Goal: Transaction & Acquisition: Subscribe to service/newsletter

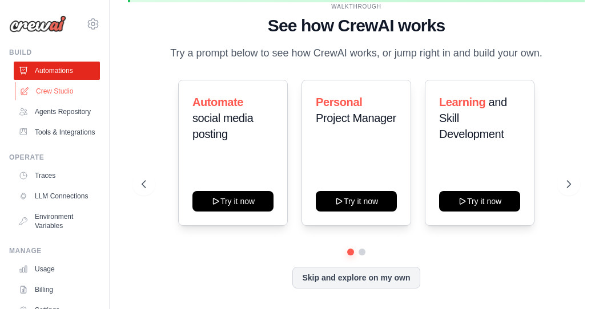
click at [58, 90] on link "Crew Studio" at bounding box center [58, 91] width 86 height 18
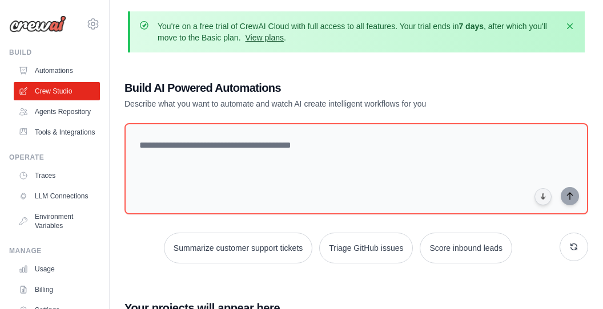
click at [284, 39] on link "View plans" at bounding box center [264, 37] width 38 height 9
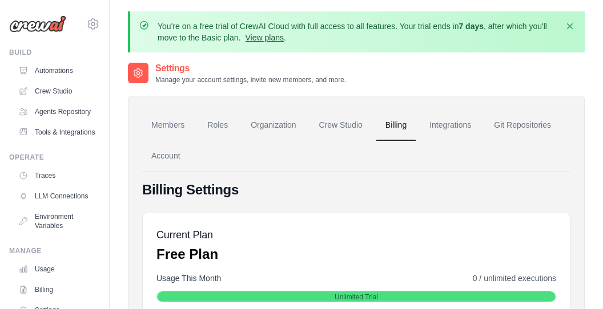
click at [284, 34] on link "View plans" at bounding box center [264, 37] width 38 height 9
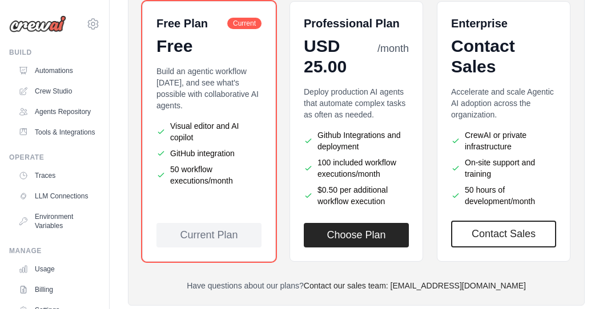
scroll to position [341, 0]
